Goal: Task Accomplishment & Management: Use online tool/utility

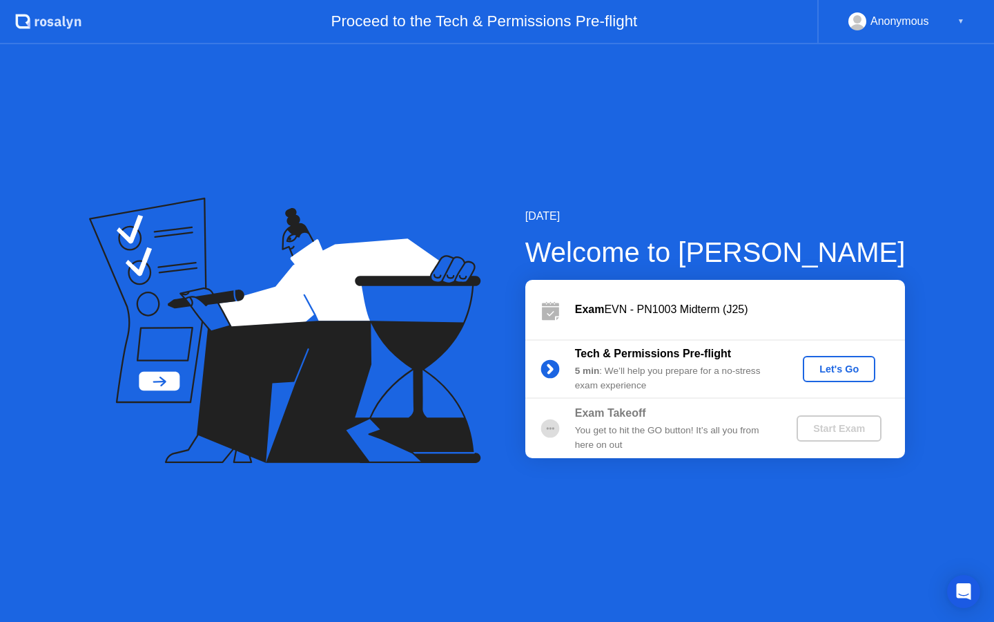
click at [840, 376] on button "Let's Go" at bounding box center [839, 369] width 73 height 26
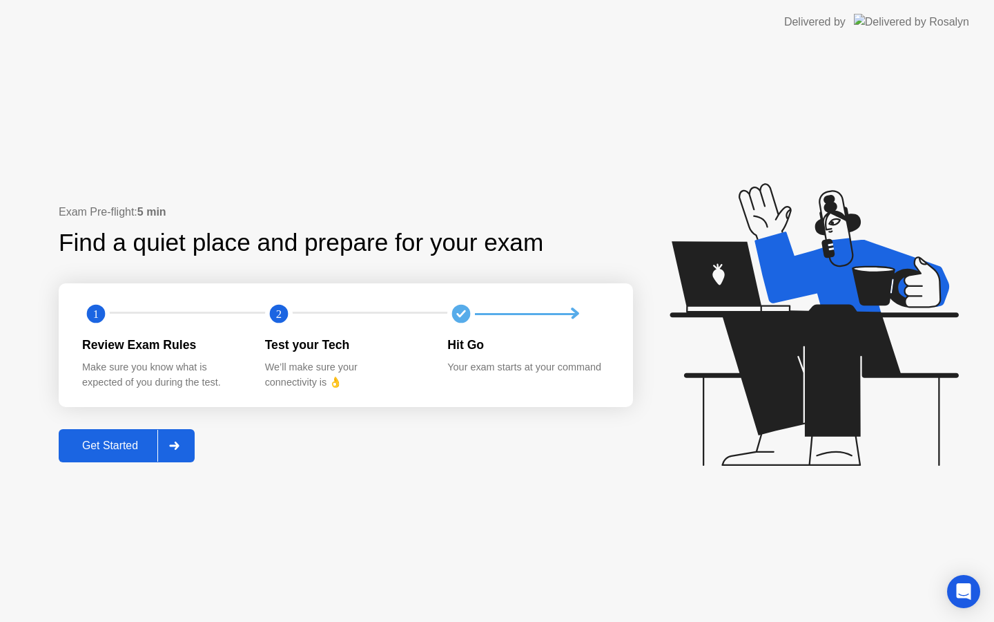
click at [128, 436] on button "Get Started" at bounding box center [127, 445] width 136 height 33
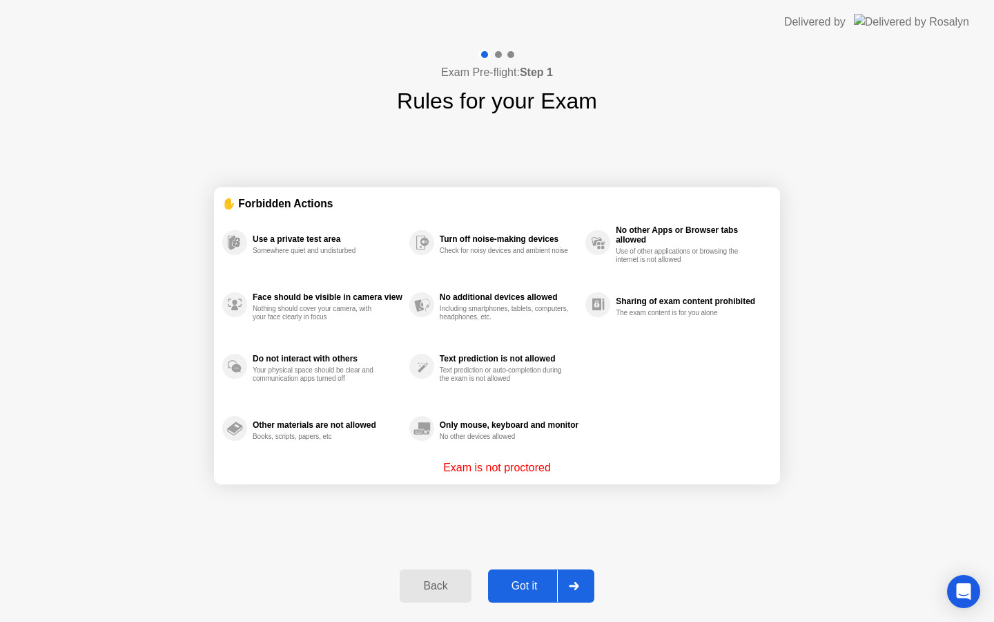
click at [527, 595] on button "Got it" at bounding box center [541, 585] width 106 height 33
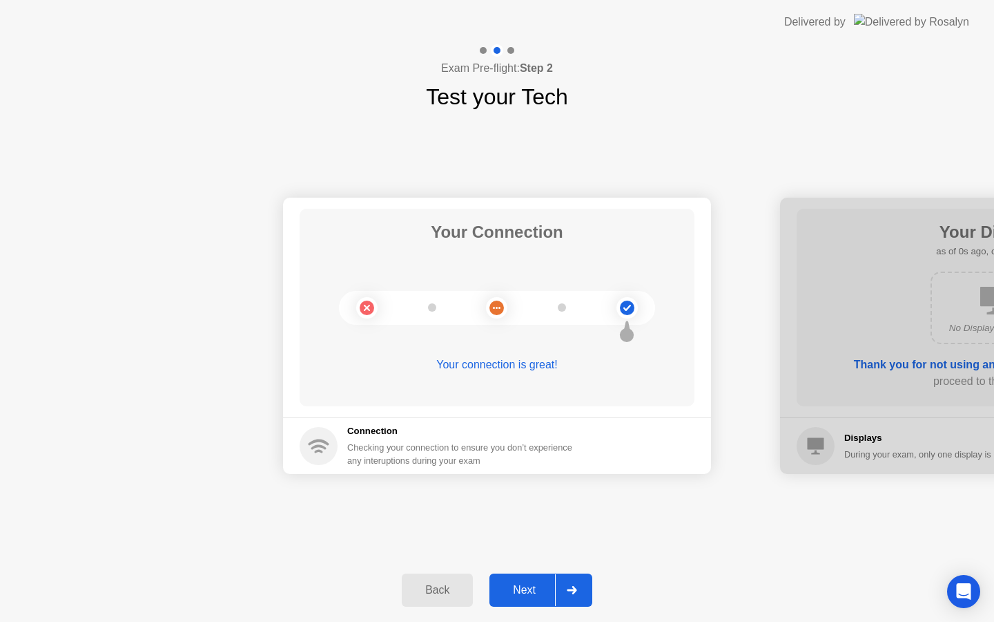
click at [527, 595] on div "Next" at bounding box center [524, 590] width 61 height 12
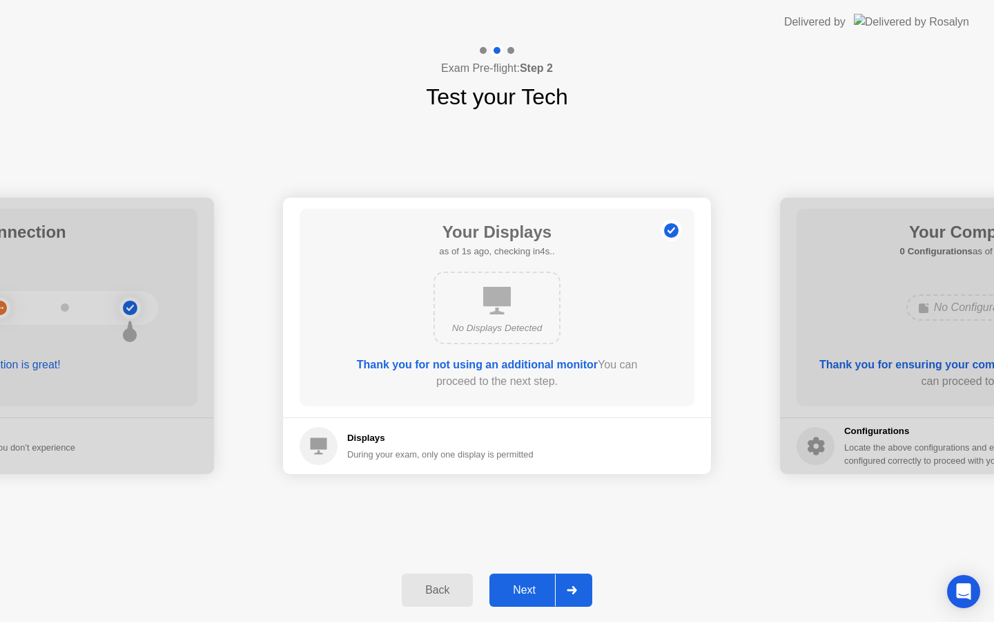
click at [527, 595] on div "Next" at bounding box center [524, 590] width 61 height 12
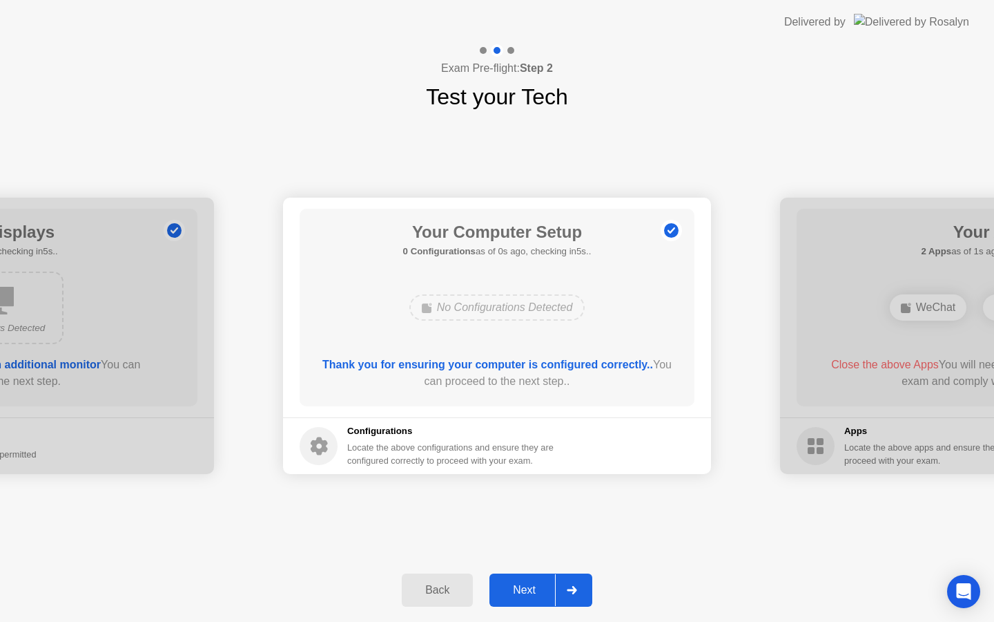
click at [527, 595] on div "Next" at bounding box center [524, 590] width 61 height 12
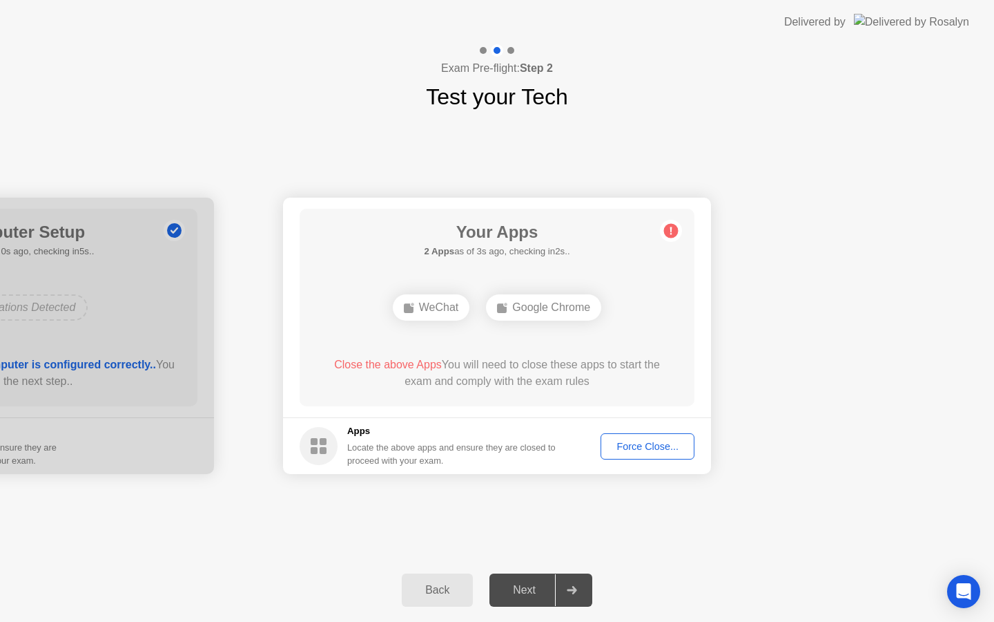
click at [669, 456] on button "Force Close..." at bounding box center [648, 446] width 94 height 26
click at [637, 443] on div "Force Close..." at bounding box center [648, 446] width 84 height 11
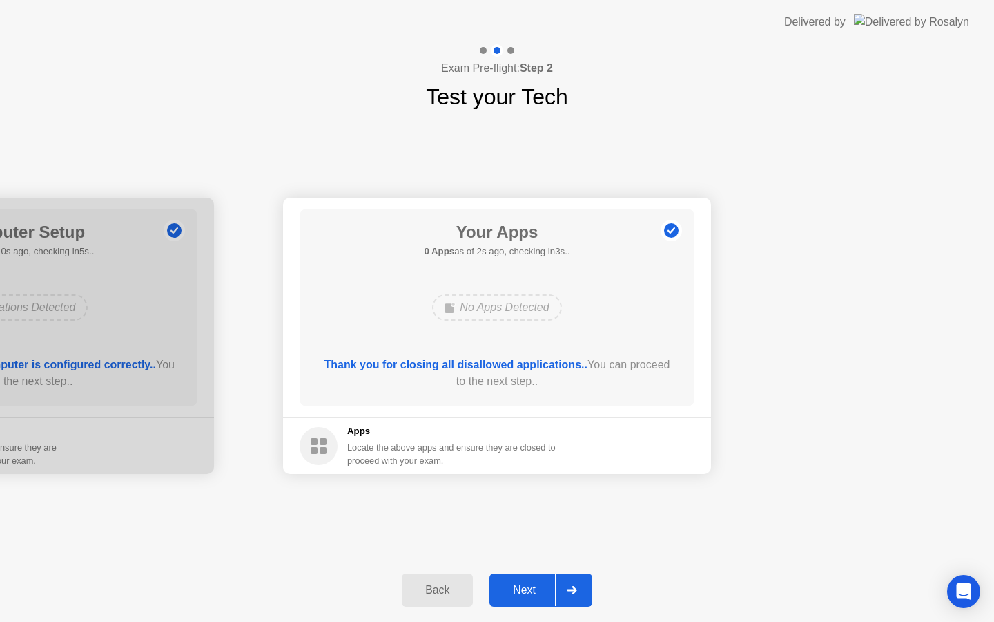
click at [523, 586] on div "Next" at bounding box center [524, 590] width 61 height 12
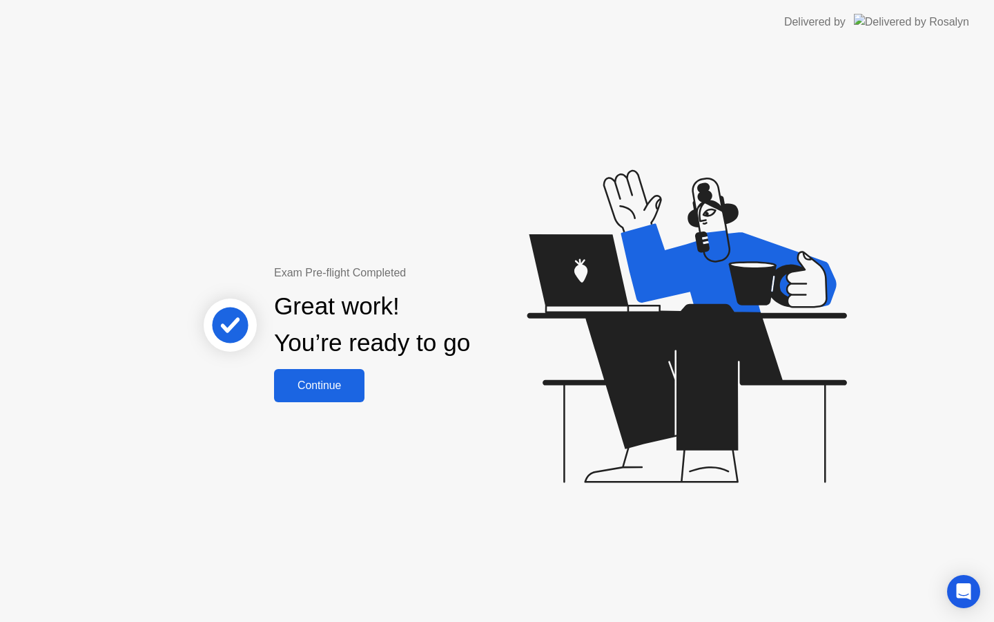
click at [327, 380] on div "Continue" at bounding box center [319, 385] width 82 height 12
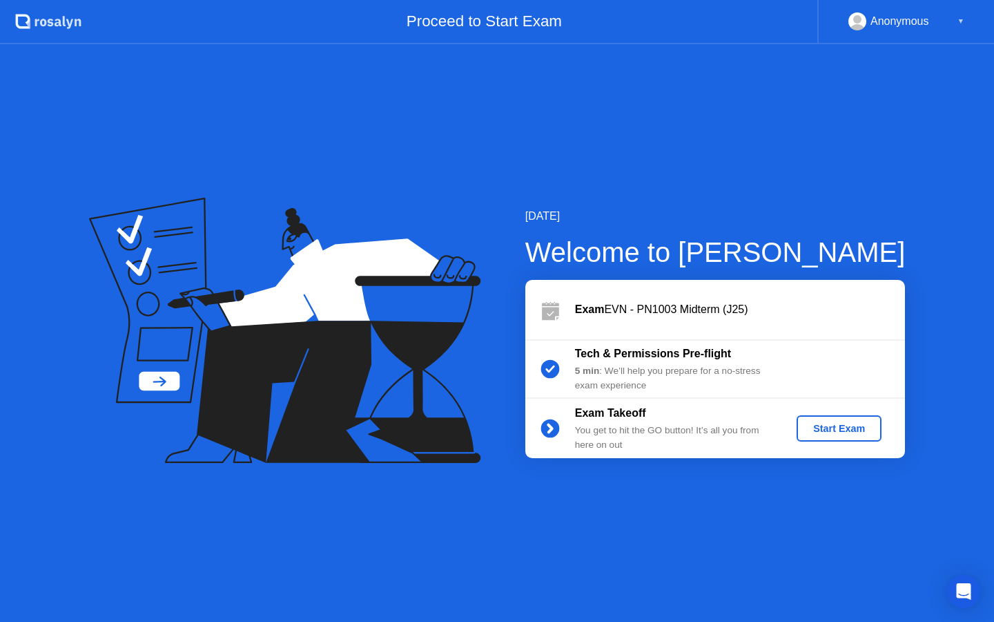
click at [860, 419] on button "Start Exam" at bounding box center [839, 428] width 85 height 26
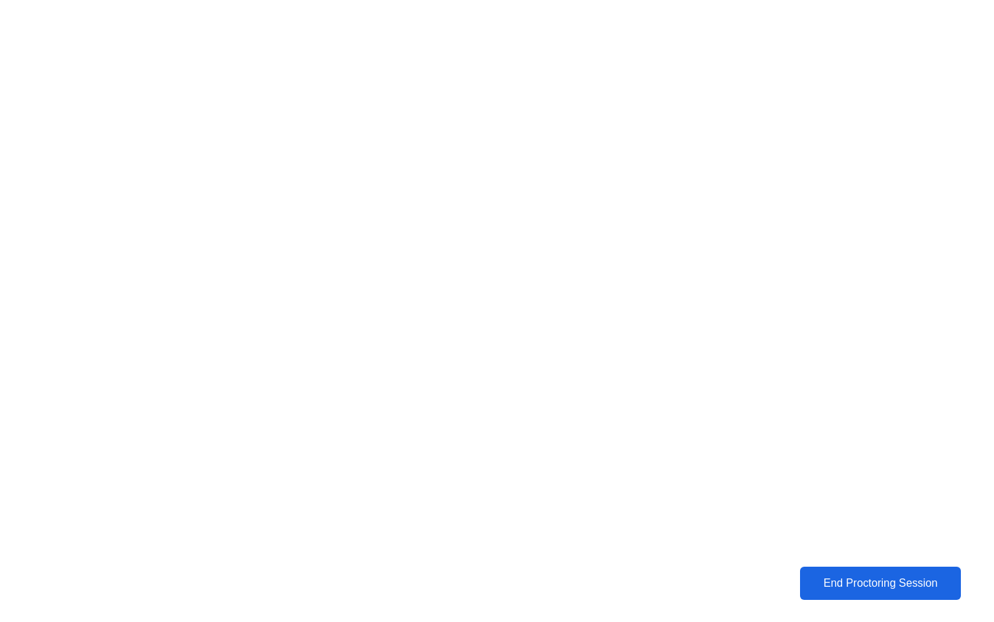
click at [902, 592] on button "End Proctoring Session" at bounding box center [880, 582] width 161 height 33
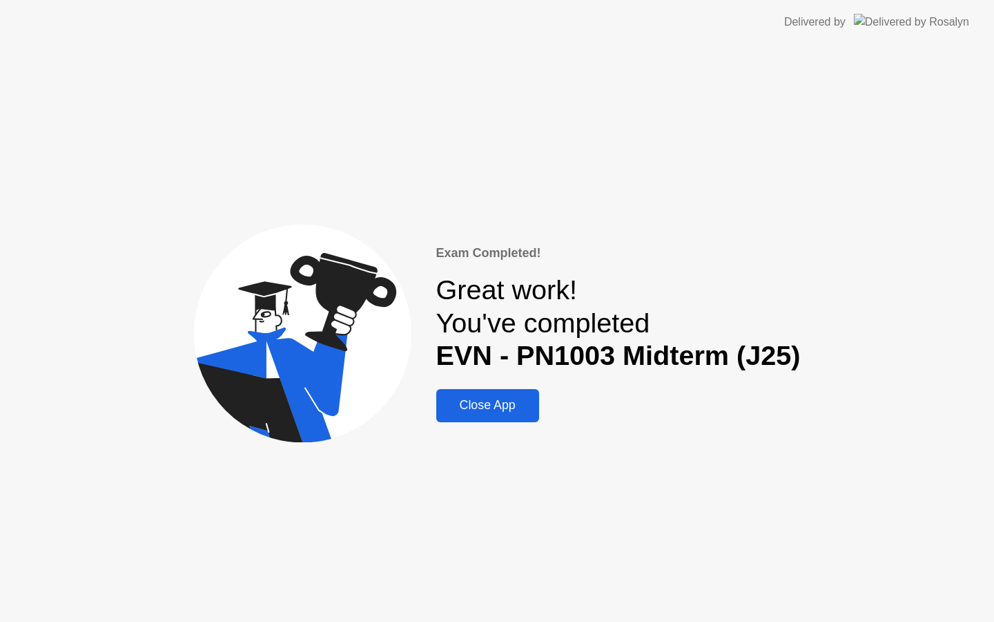
click at [482, 412] on div "Close App" at bounding box center [488, 405] width 95 height 15
